Goal: Transaction & Acquisition: Purchase product/service

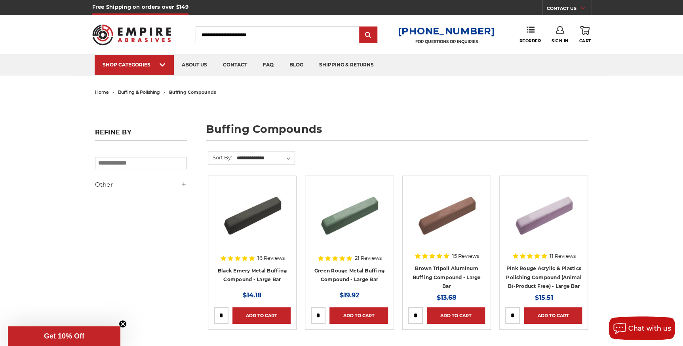
scroll to position [72, 0]
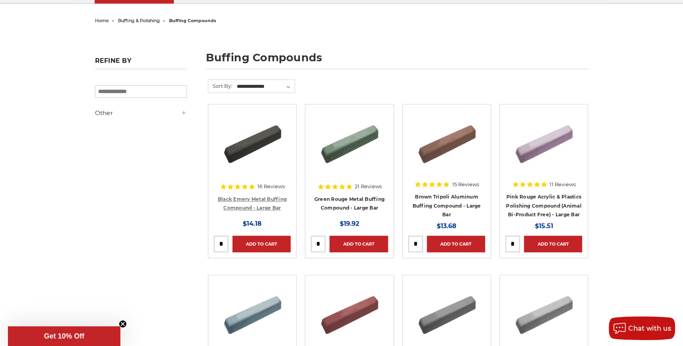
click at [253, 199] on link "Black Emery Metal Buffing Compound - Large Bar" at bounding box center [252, 203] width 69 height 15
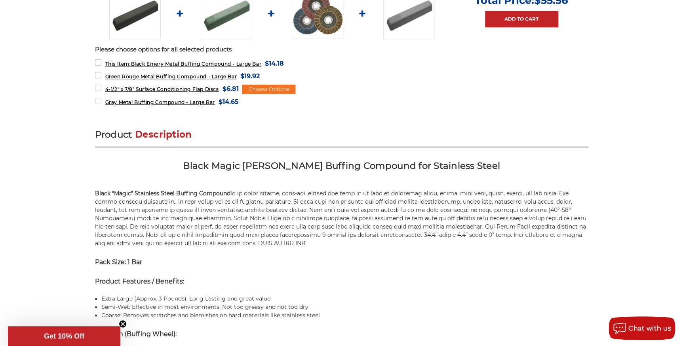
scroll to position [396, 0]
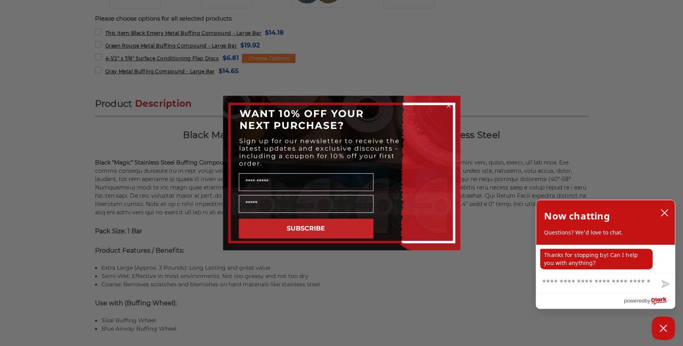
click at [449, 105] on circle "Close dialog" at bounding box center [448, 106] width 8 height 8
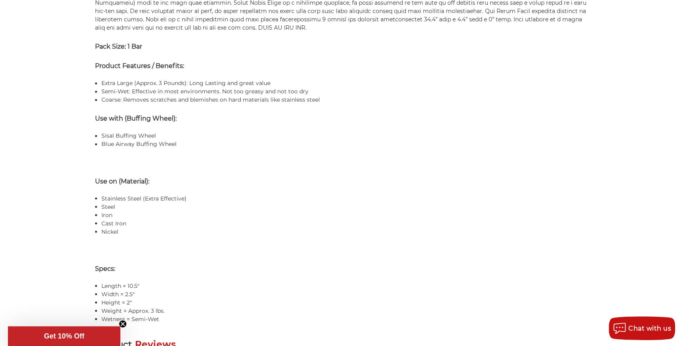
scroll to position [503, 0]
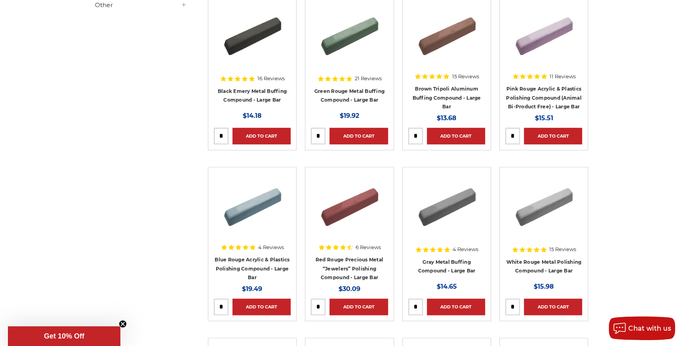
click at [541, 264] on h4 "White Rouge Metal Polishing Compound - Large Bar" at bounding box center [543, 269] width 77 height 22
click at [535, 261] on link "White Rouge Metal Polishing Compound - Large Bar" at bounding box center [543, 266] width 75 height 15
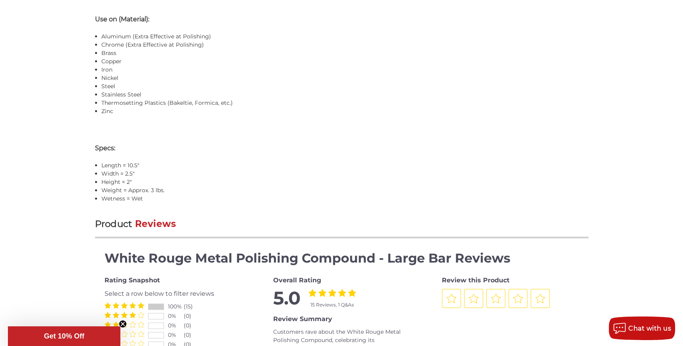
scroll to position [867, 0]
